Goal: Information Seeking & Learning: Learn about a topic

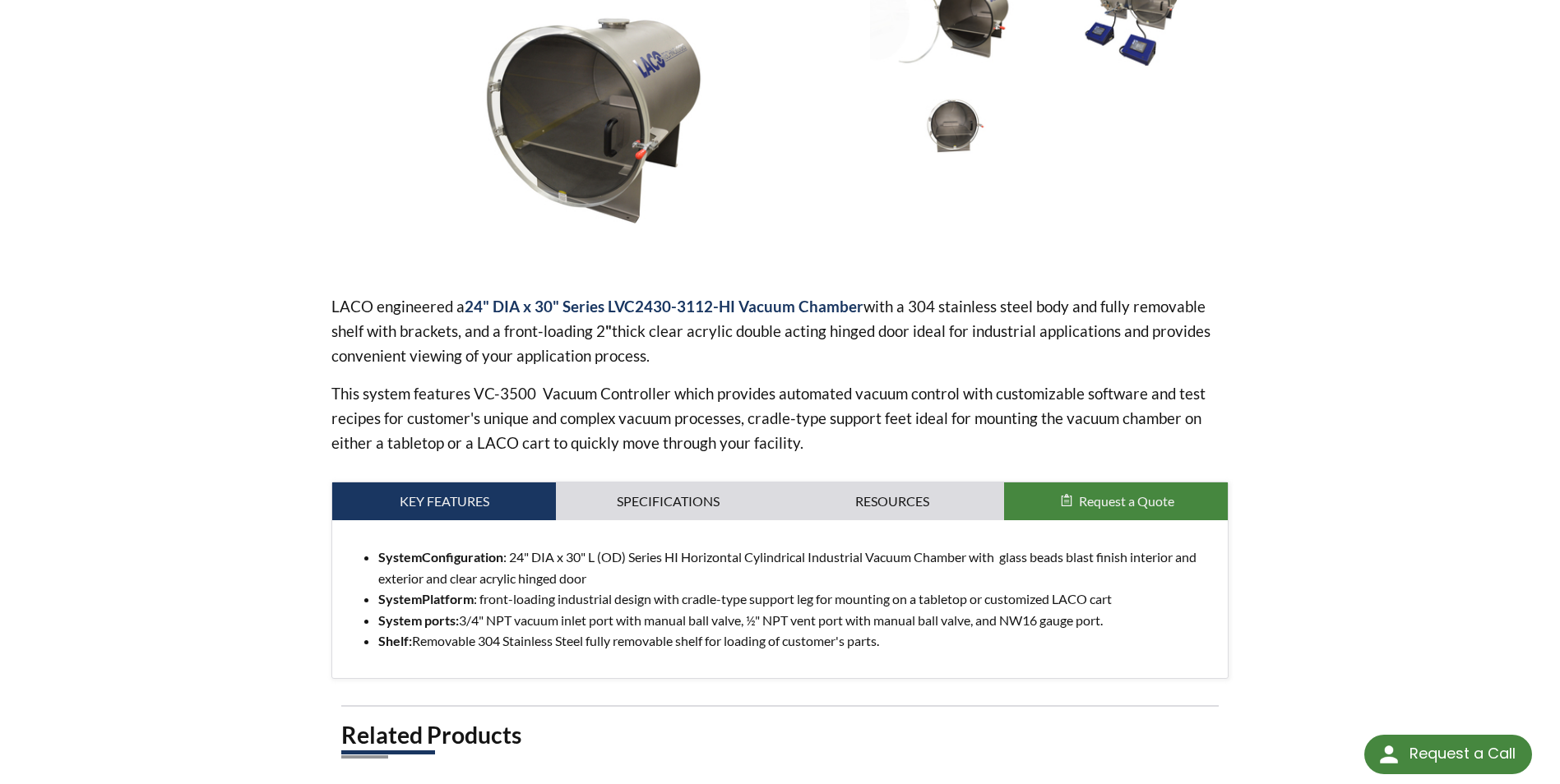
scroll to position [575, 0]
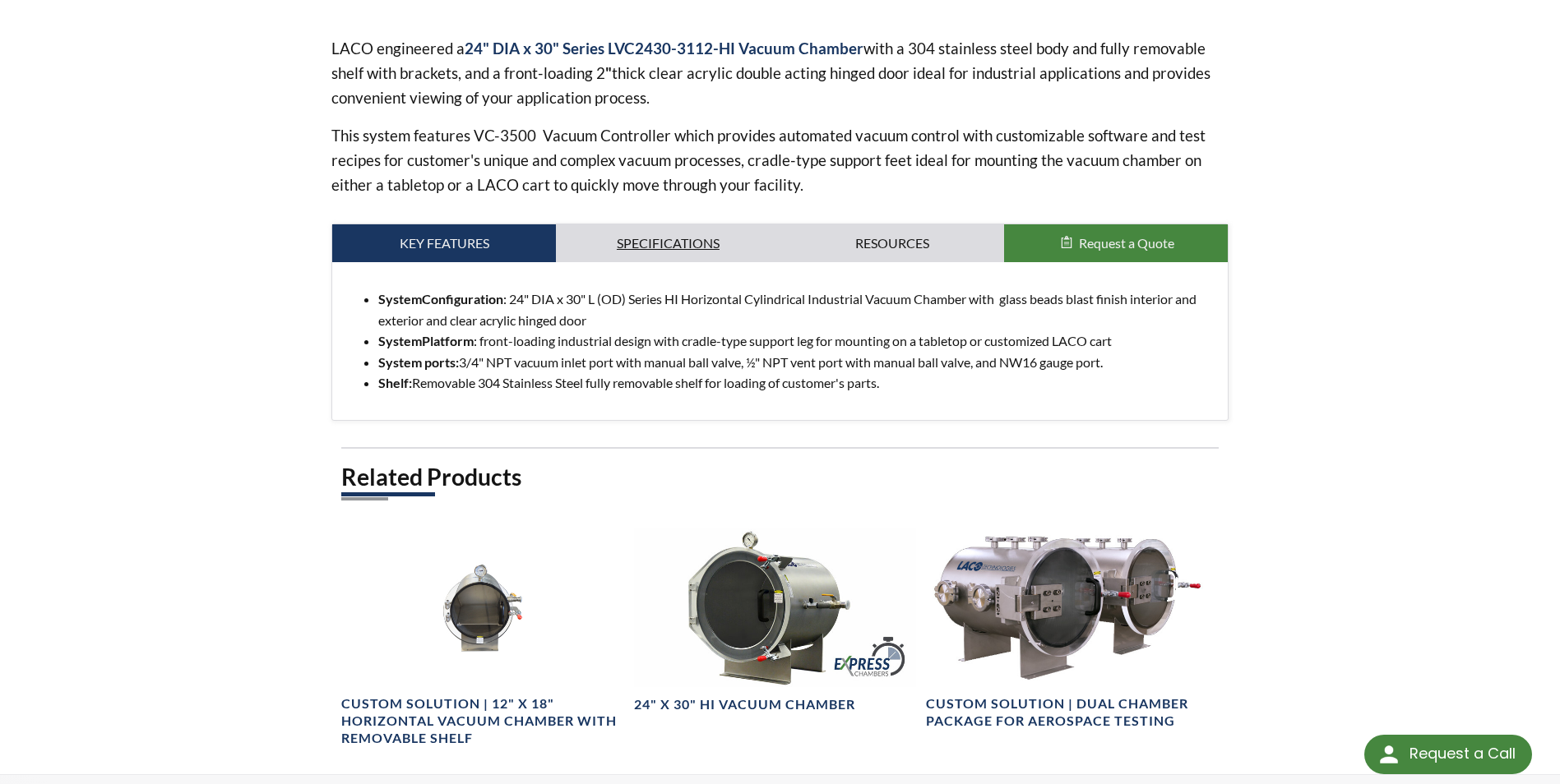
click at [665, 254] on link "Specifications" at bounding box center [668, 244] width 224 height 38
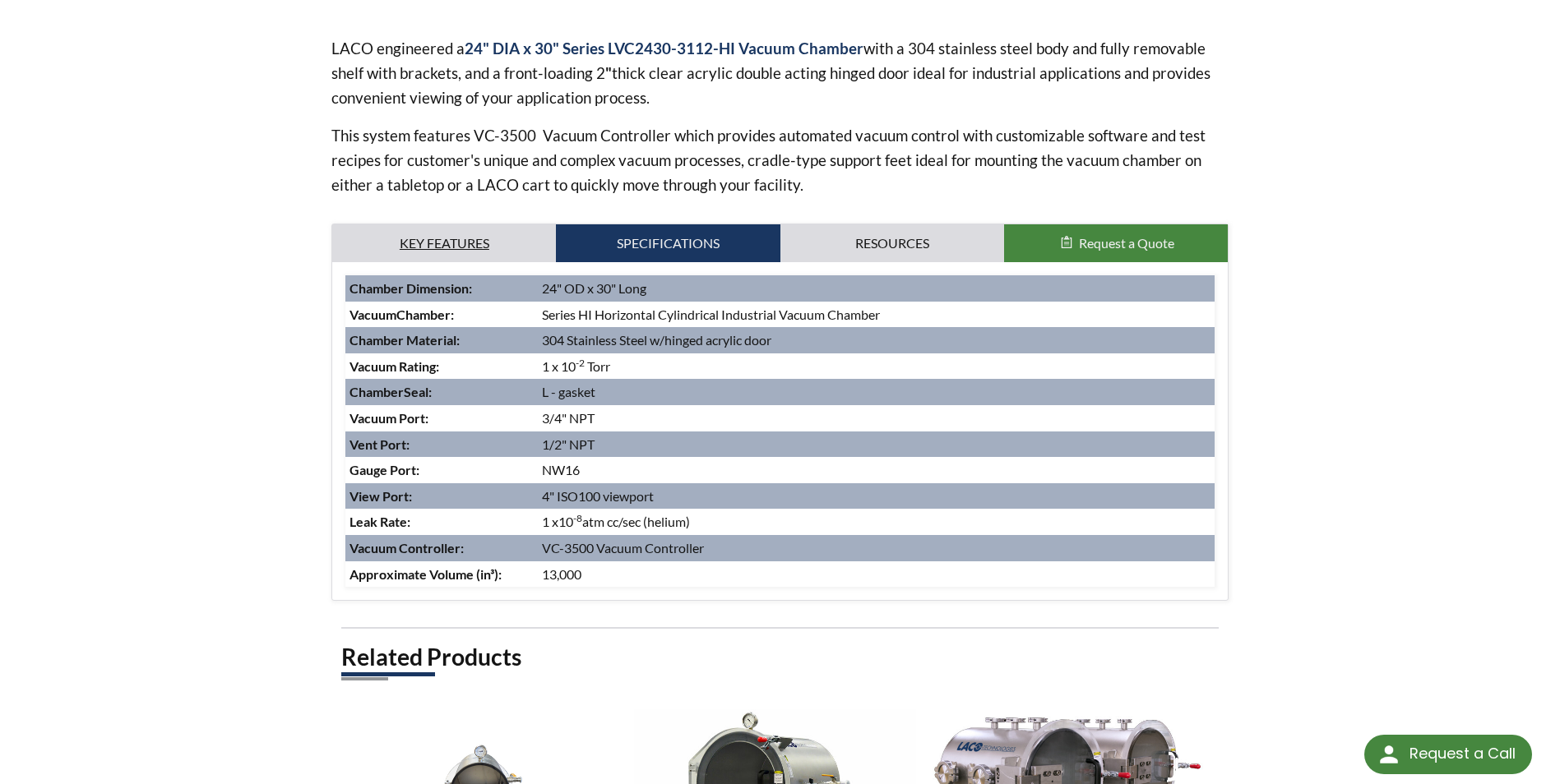
click at [491, 240] on link "Key Features" at bounding box center [444, 244] width 224 height 38
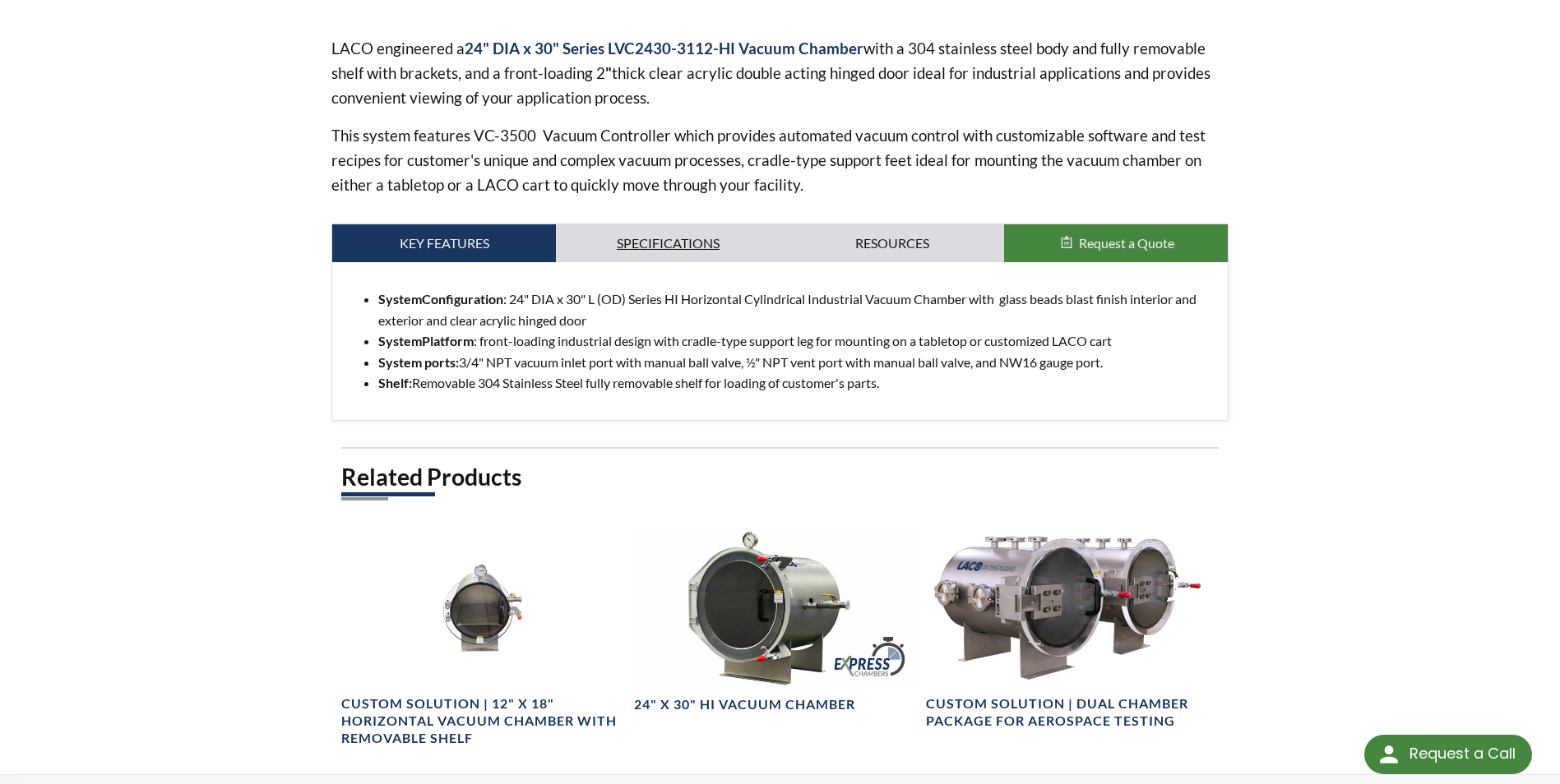
click at [646, 238] on link "Specifications" at bounding box center [668, 244] width 224 height 38
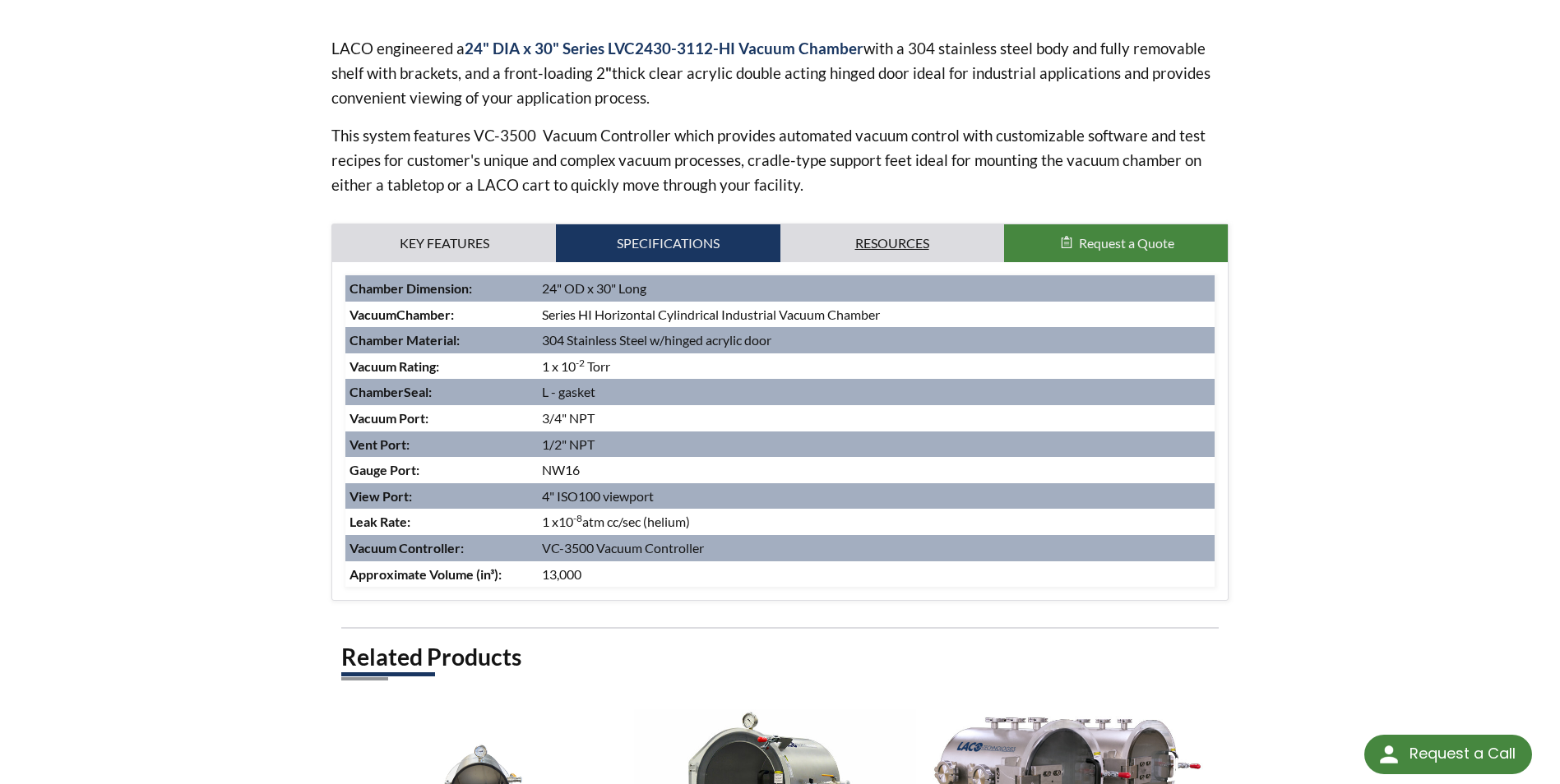
click at [886, 240] on link "Resources" at bounding box center [892, 244] width 224 height 38
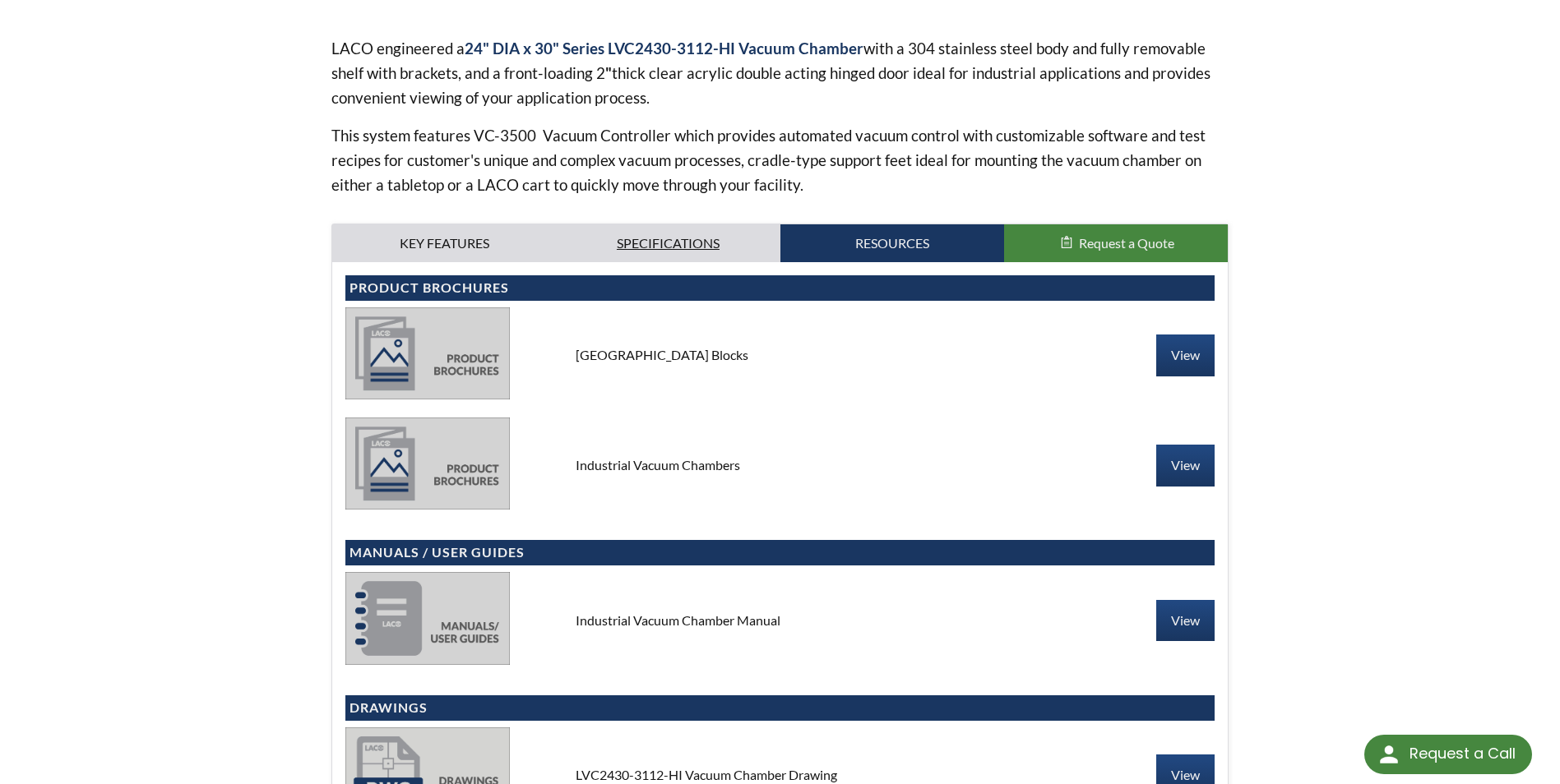
click at [684, 244] on link "Specifications" at bounding box center [668, 244] width 224 height 38
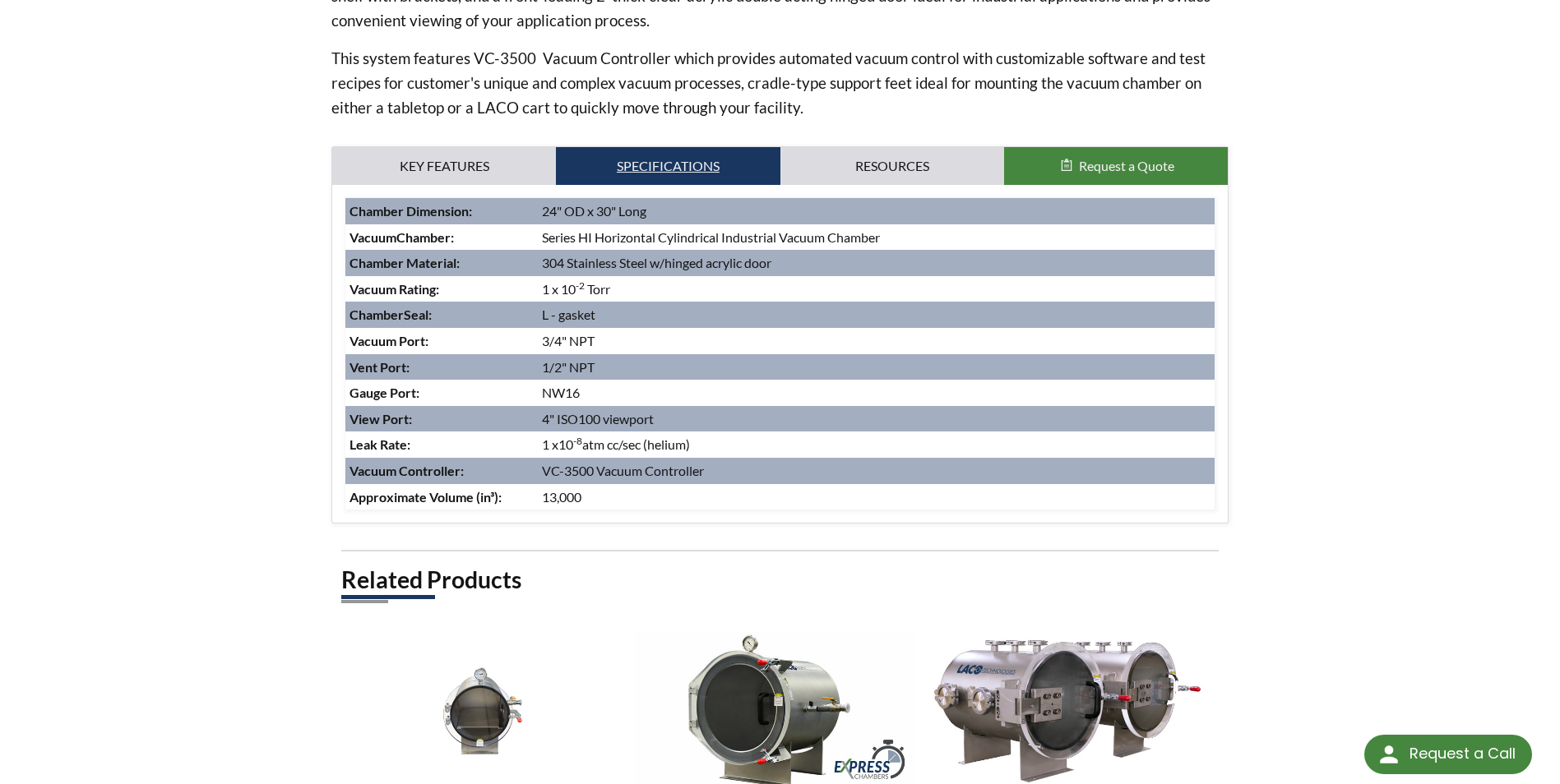
scroll to position [634, 0]
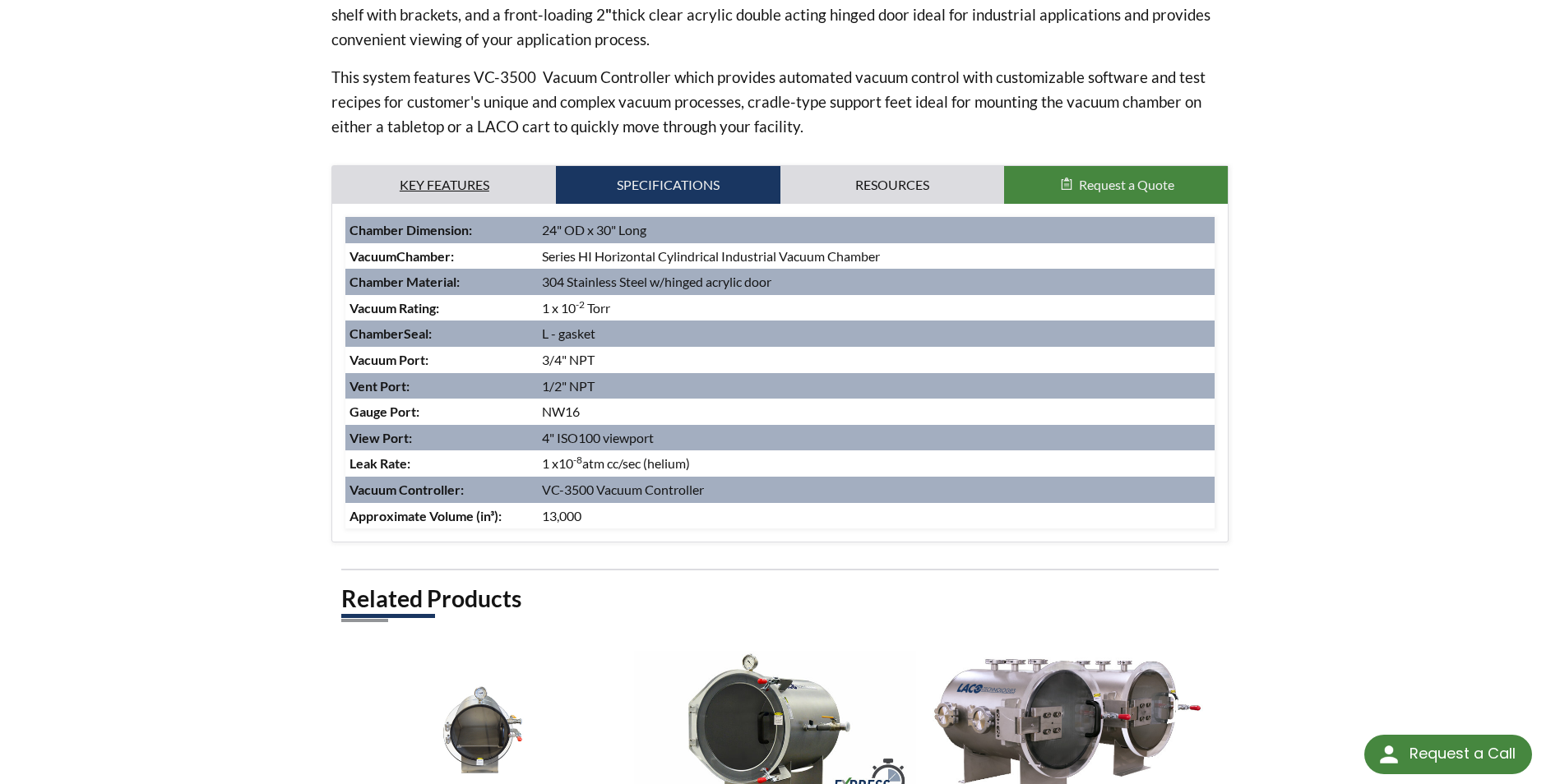
click at [516, 179] on link "Key Features" at bounding box center [444, 185] width 224 height 38
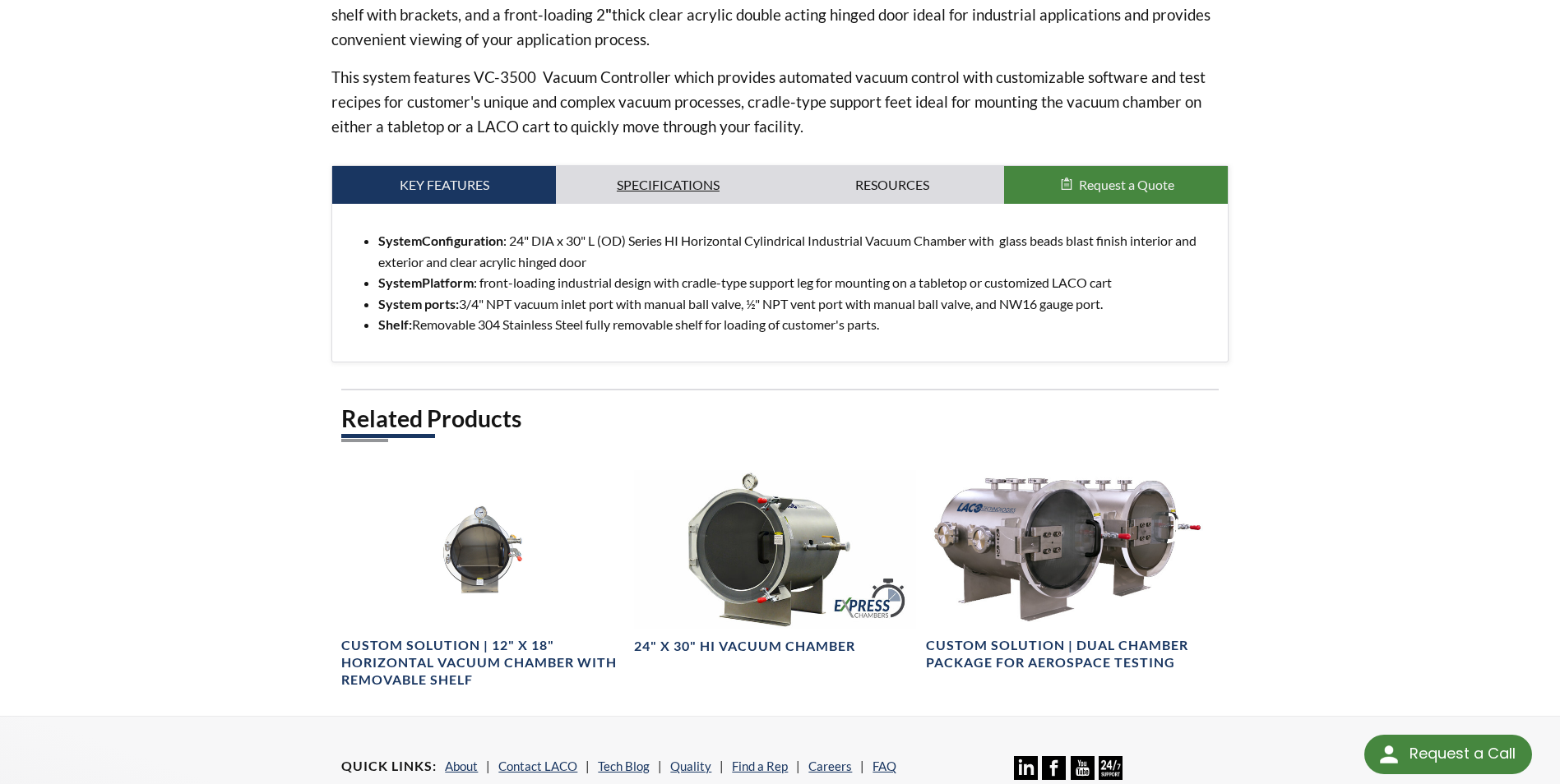
click at [668, 174] on link "Specifications" at bounding box center [668, 185] width 224 height 38
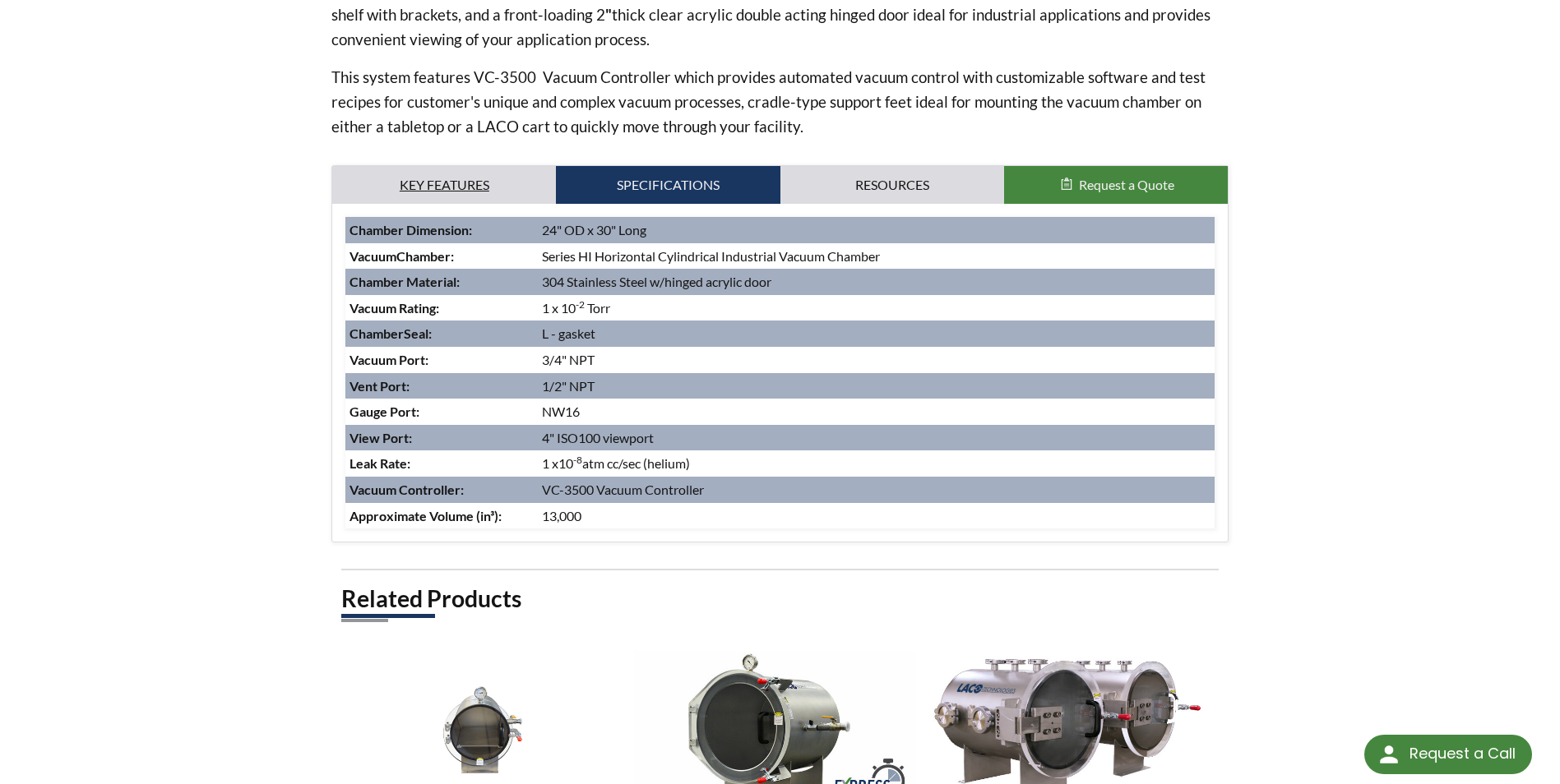
click at [470, 181] on link "Key Features" at bounding box center [444, 185] width 224 height 38
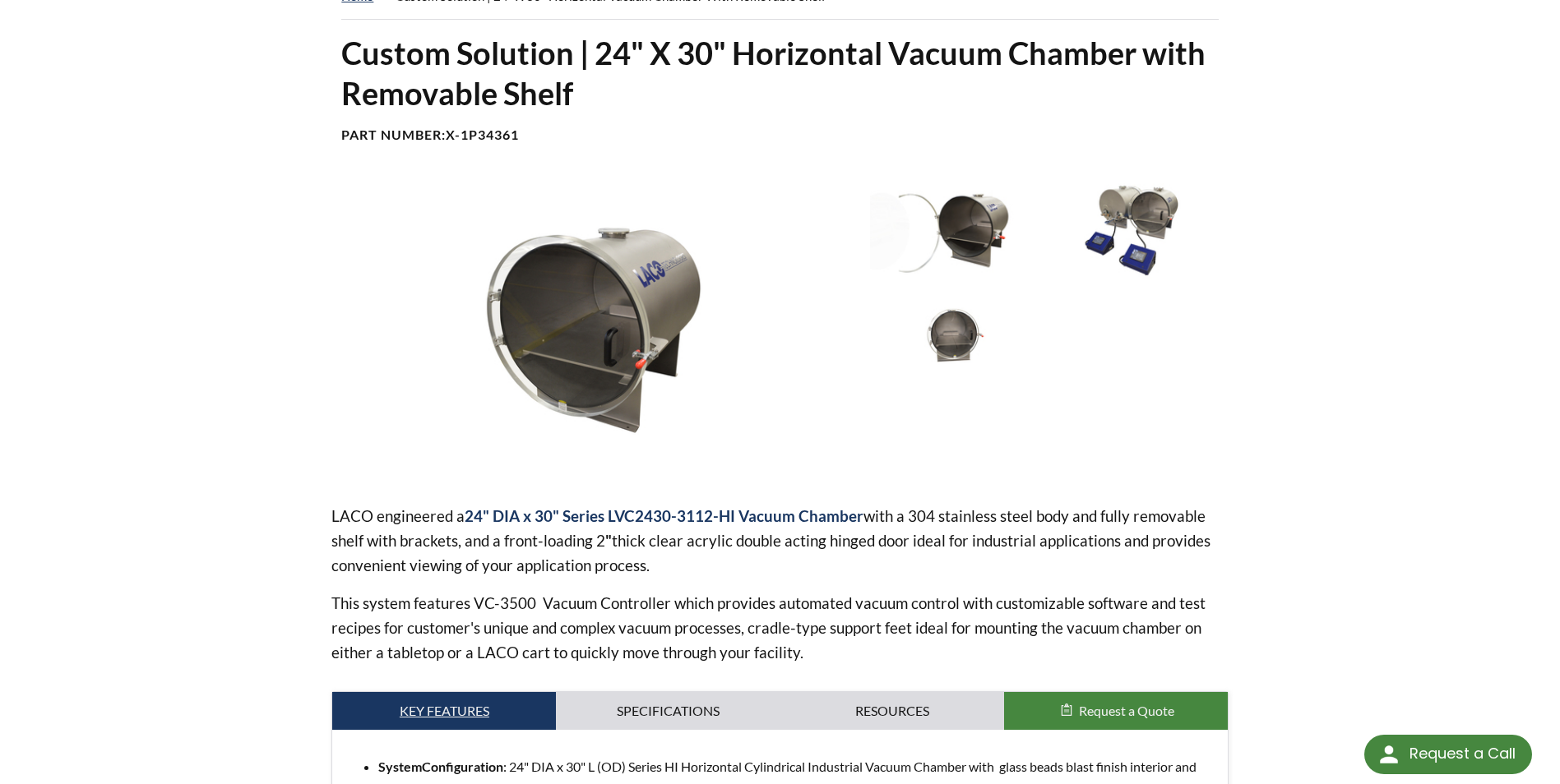
scroll to position [82, 0]
